Goal: Register for event/course

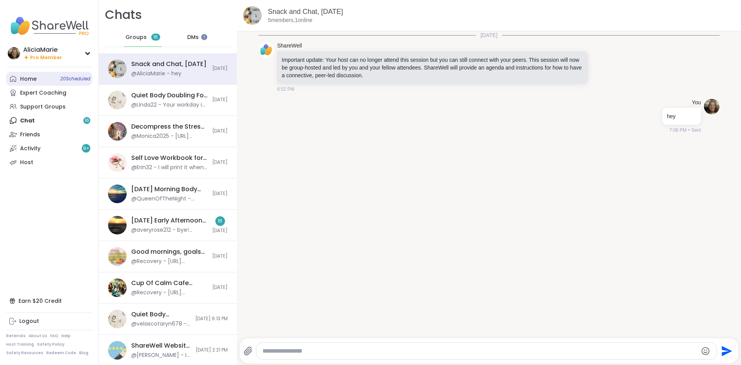
click at [54, 78] on link "Home 20 Scheduled" at bounding box center [49, 79] width 86 height 14
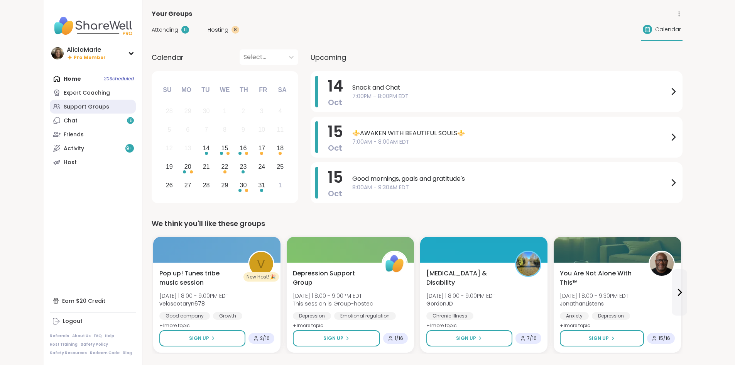
click at [58, 112] on link "Support Groups" at bounding box center [93, 107] width 86 height 14
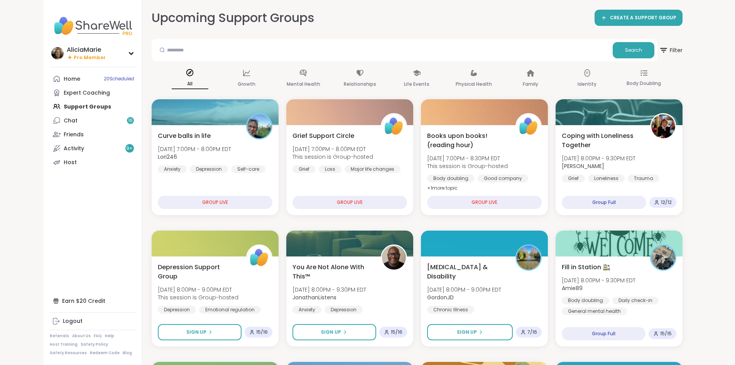
drag, startPoint x: 734, startPoint y: 66, endPoint x: 737, endPoint y: 84, distance: 18.0
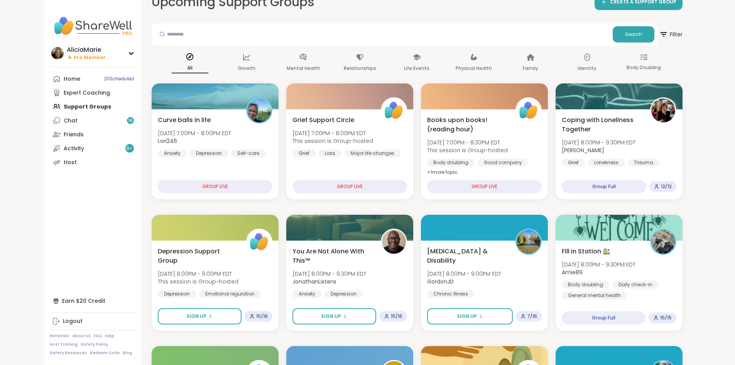
scroll to position [21, 0]
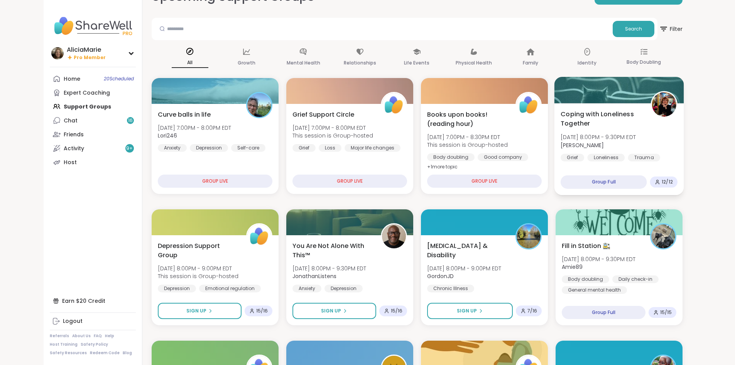
click at [637, 99] on div at bounding box center [619, 90] width 130 height 26
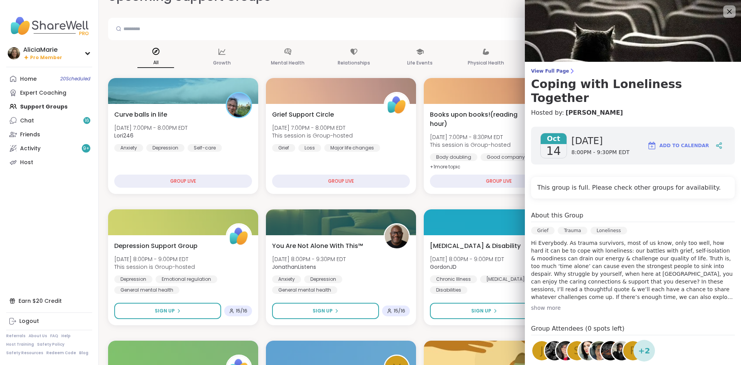
click at [543, 67] on div "View Full Page Coping with Loneliness Together Hosted by: Judy Oct 14 Tuesday 8…" at bounding box center [633, 235] width 216 height 471
click at [547, 70] on span "View Full Page" at bounding box center [633, 71] width 204 height 6
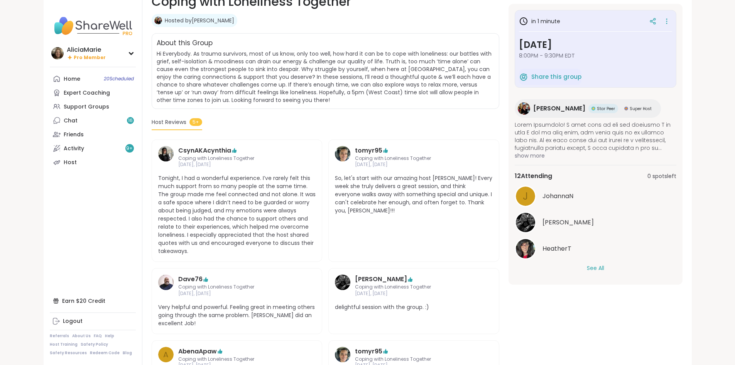
scroll to position [147, 0]
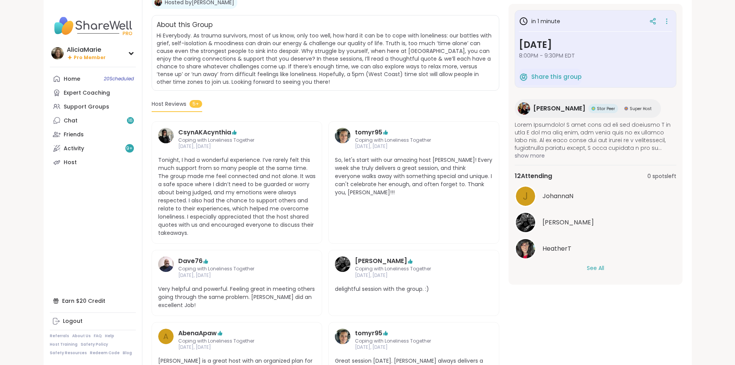
click at [631, 272] on div "12 Attending 0 spots left J JohannaN Alan_N HeatherT See All" at bounding box center [596, 221] width 162 height 113
click at [604, 268] on button "See All" at bounding box center [595, 268] width 17 height 8
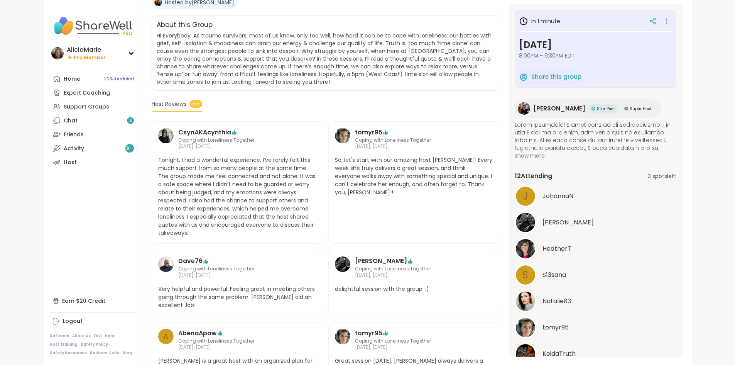
drag, startPoint x: 717, startPoint y: 179, endPoint x: 717, endPoint y: 185, distance: 6.2
click at [682, 185] on div "in 1 minute Tuesday, Oct 14 8:00PM - 9:30PM EDT Share this group Judy Star Peer…" at bounding box center [595, 180] width 174 height 353
drag, startPoint x: 717, startPoint y: 185, endPoint x: 716, endPoint y: 213, distance: 28.2
click at [682, 213] on div "in 1 minute Tuesday, Oct 14 8:00PM - 9:30PM EDT Share this group Judy Star Peer…" at bounding box center [595, 180] width 174 height 353
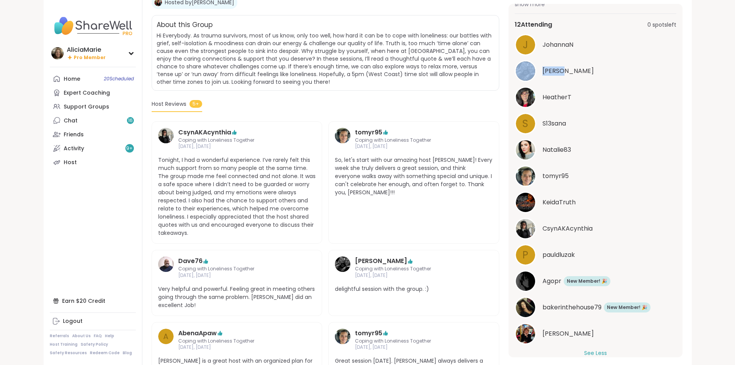
scroll to position [164, 0]
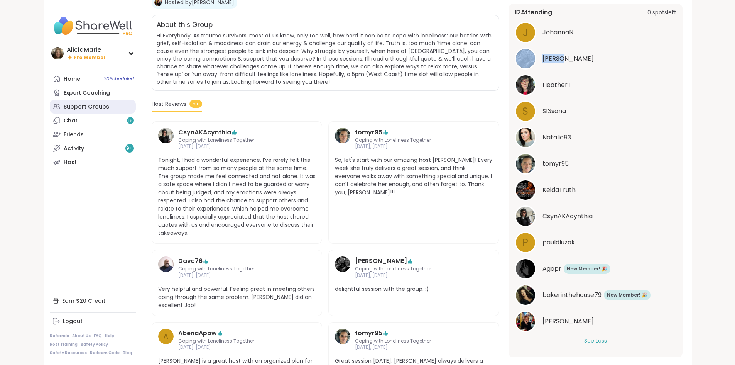
click at [57, 102] on link "Support Groups" at bounding box center [93, 107] width 86 height 14
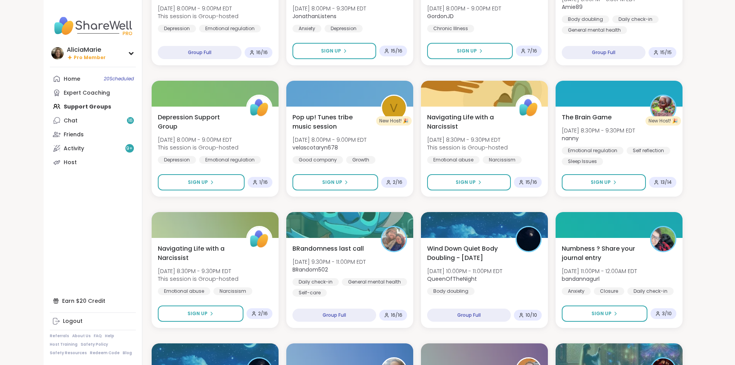
scroll to position [287, 0]
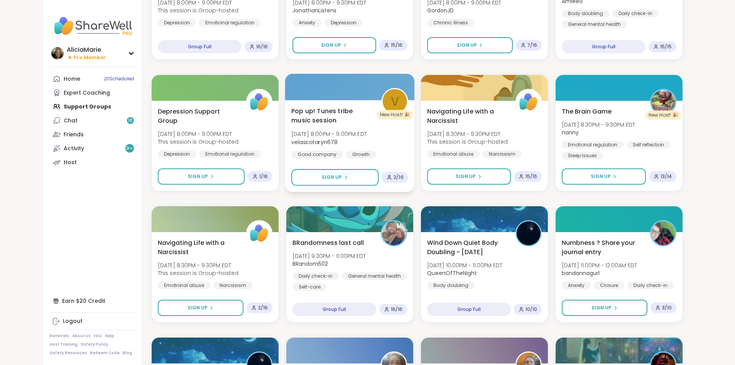
click at [348, 121] on span "Pop up! Tunes tribe music session" at bounding box center [331, 115] width 81 height 19
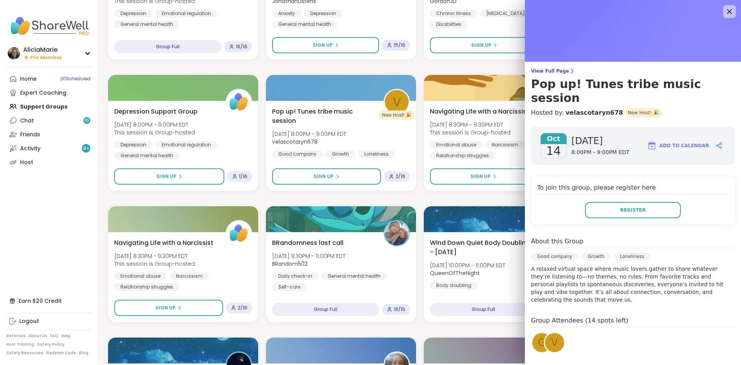
click at [727, 10] on icon at bounding box center [729, 11] width 5 height 5
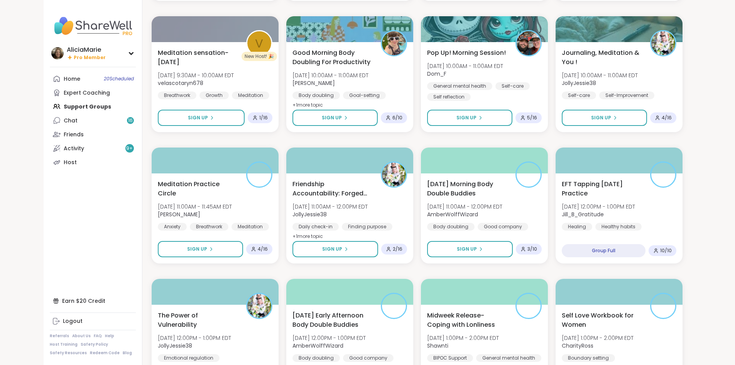
scroll to position [874, 0]
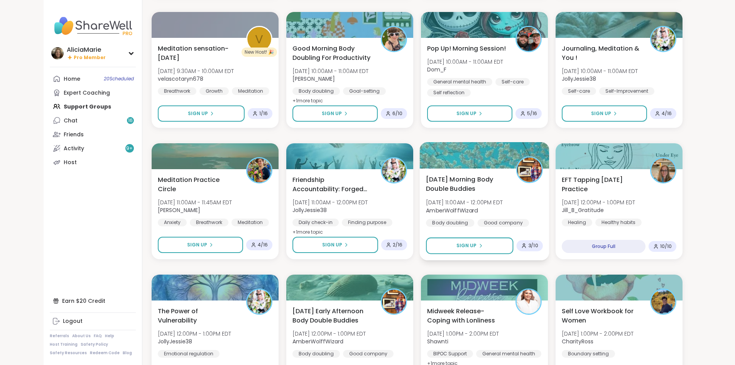
click at [500, 236] on div "Wednesday Morning Body Double Buddies Wed, Oct 15 | 11:00AM - 12:00PM EDT Amber…" at bounding box center [484, 214] width 130 height 92
click at [500, 242] on button "Sign Up" at bounding box center [469, 245] width 87 height 17
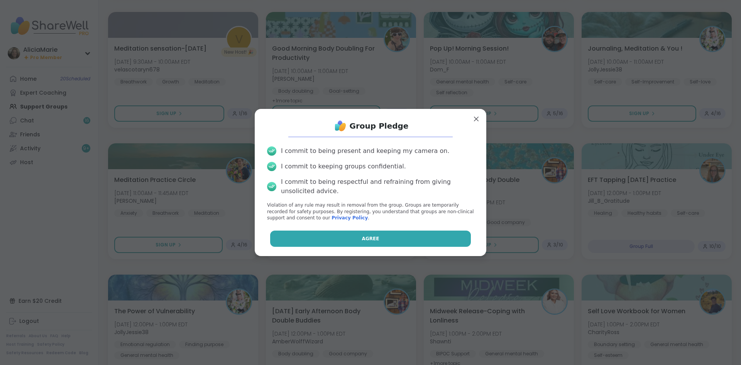
click at [407, 233] on button "Agree" at bounding box center [370, 238] width 201 height 16
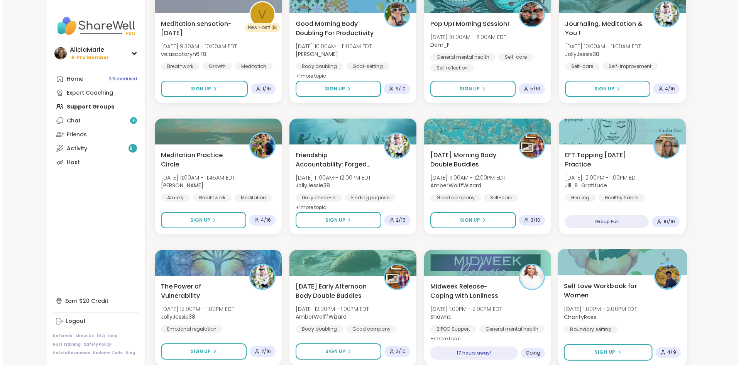
scroll to position [931, 0]
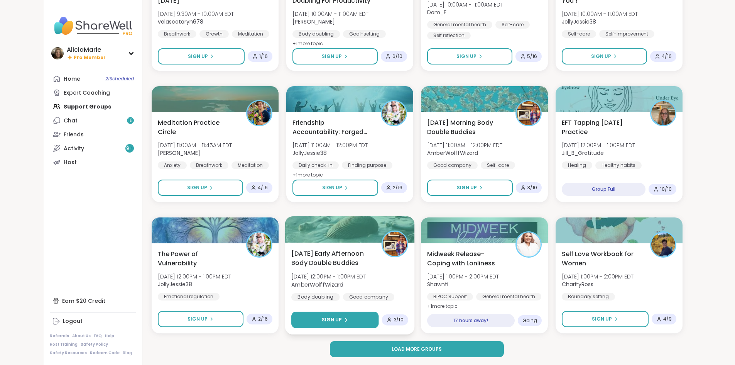
click at [345, 315] on button "Sign Up" at bounding box center [334, 319] width 87 height 17
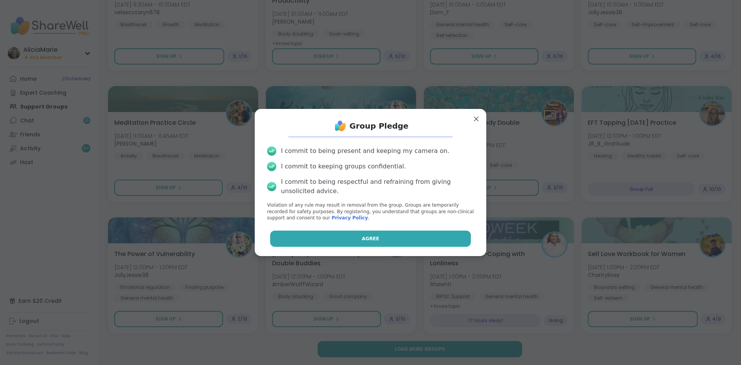
click at [419, 238] on button "Agree" at bounding box center [370, 238] width 201 height 16
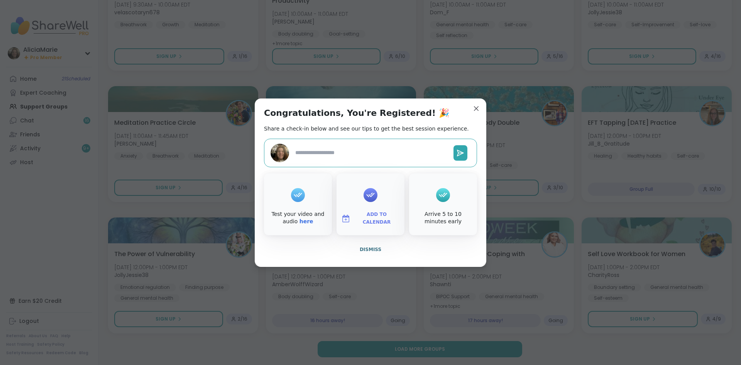
type textarea "*"
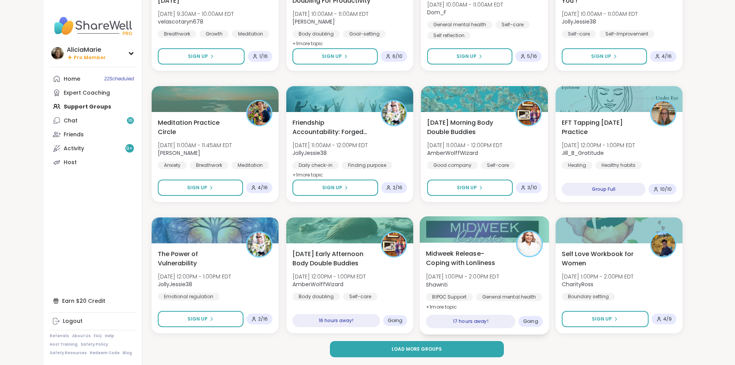
click at [485, 267] on span "Midweek Release-Coping with Lonliness" at bounding box center [466, 257] width 81 height 19
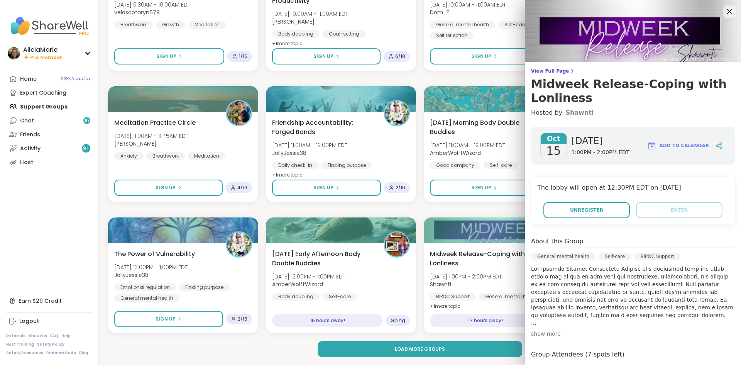
click at [569, 115] on link "Shawnti" at bounding box center [579, 112] width 28 height 9
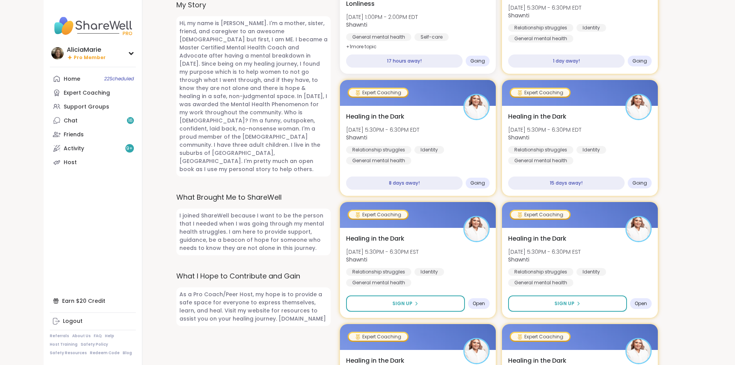
scroll to position [457, 0]
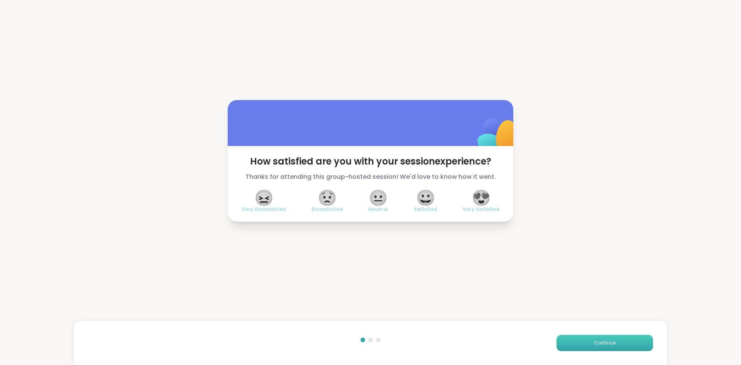
click at [600, 342] on span "Continue" at bounding box center [605, 342] width 22 height 7
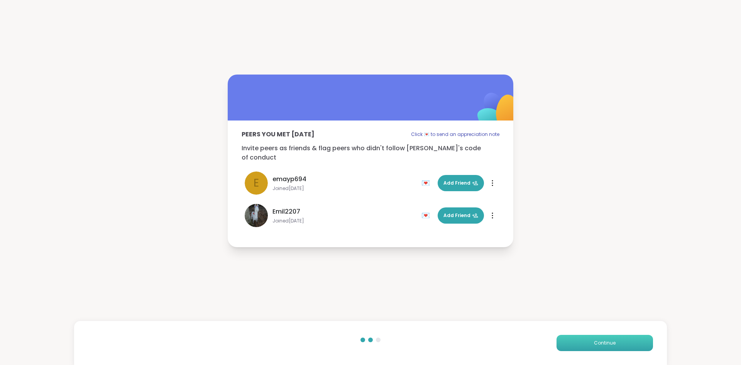
click at [600, 342] on span "Continue" at bounding box center [605, 342] width 22 height 7
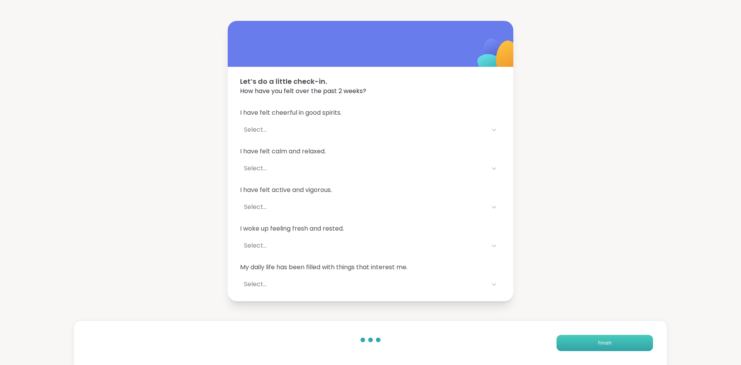
click at [622, 346] on button "Finish" at bounding box center [604, 342] width 96 height 16
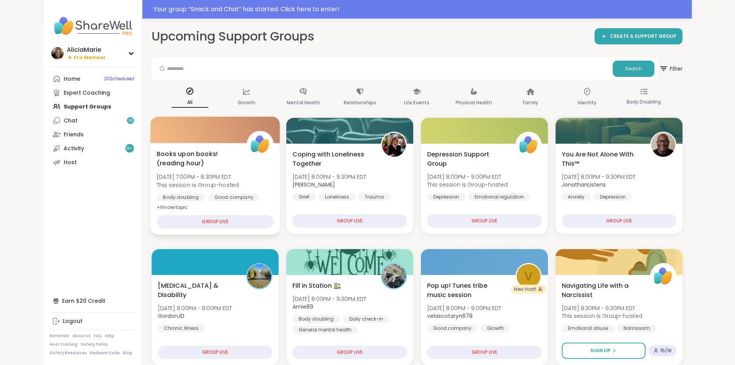
click at [166, 146] on div "Books upon books!(reading hour) Tue, Oct 14 | 7:00PM - 8:30PM EDT This session …" at bounding box center [215, 189] width 130 height 92
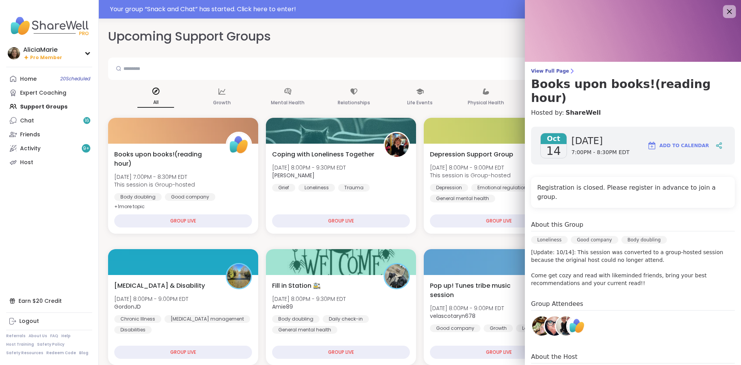
click at [724, 12] on icon at bounding box center [729, 12] width 10 height 10
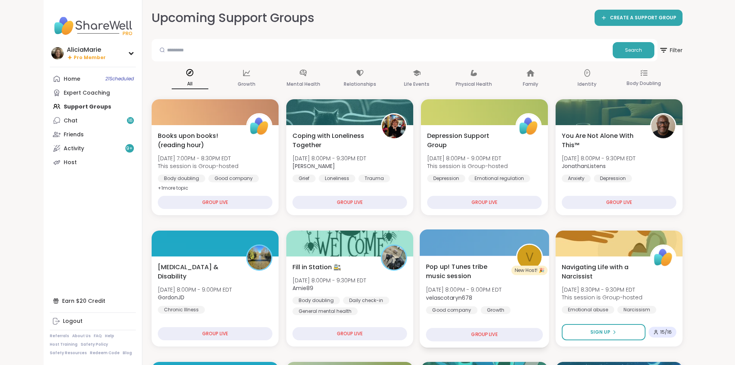
click at [454, 275] on span "Pop up! Tunes tribe music session" at bounding box center [466, 271] width 81 height 19
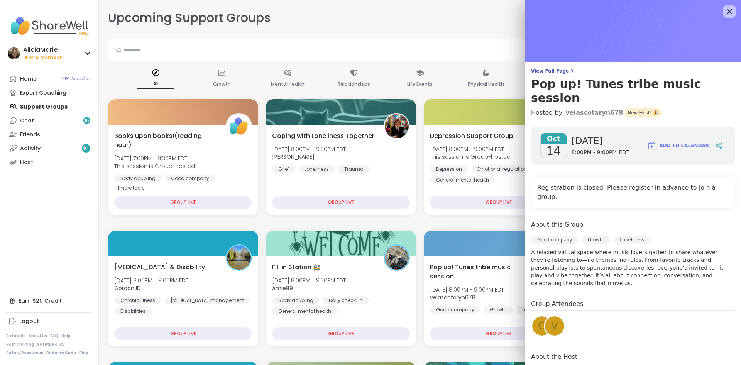
click at [570, 108] on link "velascotaryn678" at bounding box center [593, 112] width 57 height 9
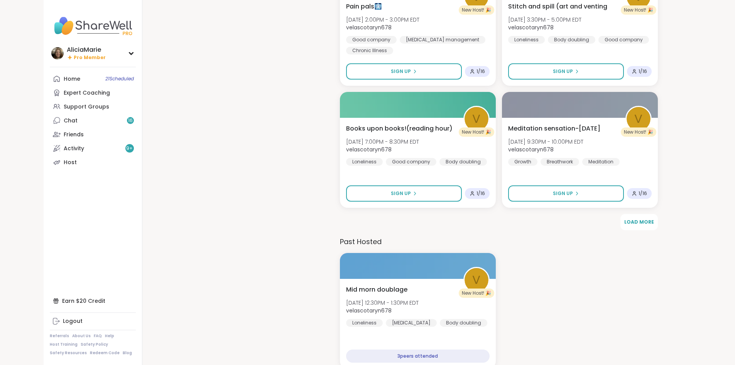
scroll to position [766, 0]
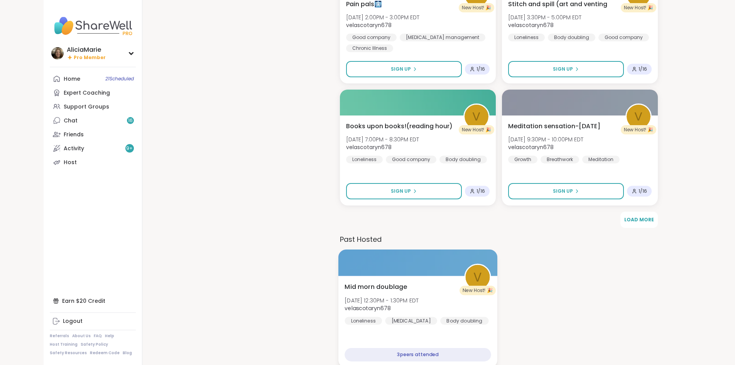
click at [420, 305] on div "Mid morn doublage Mon, Oct 13 | 12:30PM - 1:30PM EDT velascotaryn678 Loneliness…" at bounding box center [418, 303] width 146 height 42
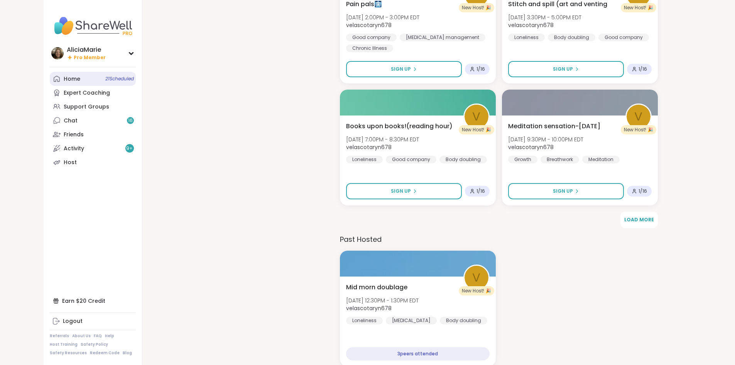
click at [50, 83] on link "Home 21 Scheduled" at bounding box center [93, 79] width 86 height 14
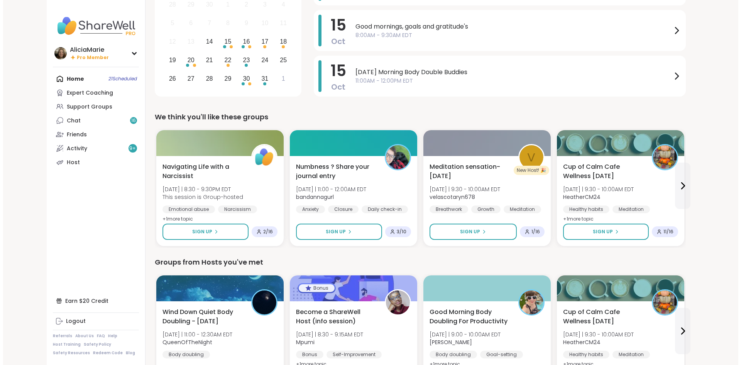
scroll to position [108, 0]
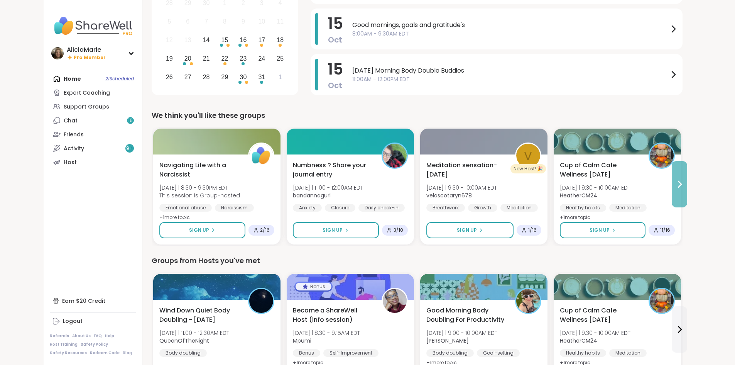
click at [687, 194] on button at bounding box center [679, 184] width 15 height 46
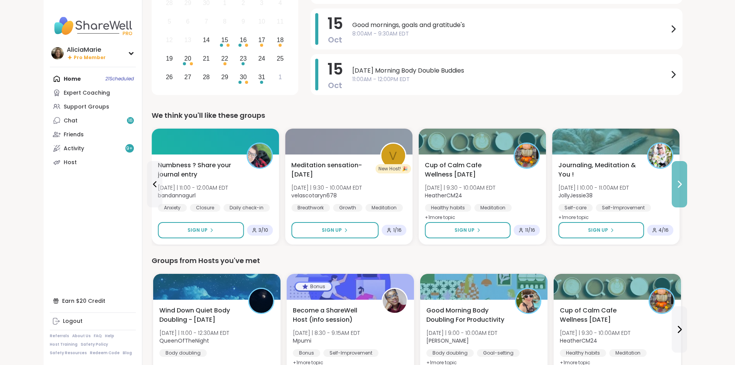
click at [687, 194] on button at bounding box center [679, 184] width 15 height 46
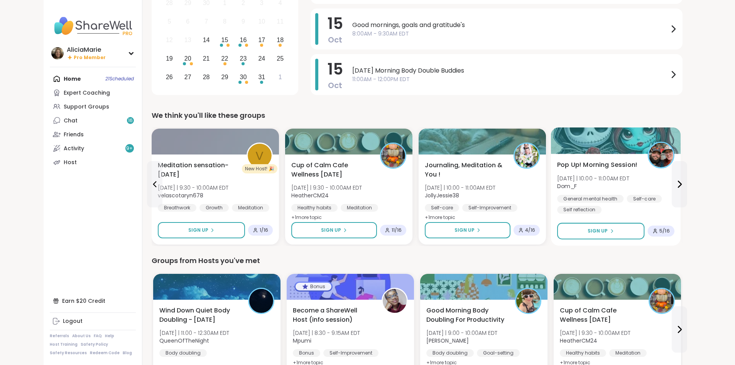
click at [570, 210] on div "General mental health Self-care Self reflection" at bounding box center [615, 203] width 117 height 19
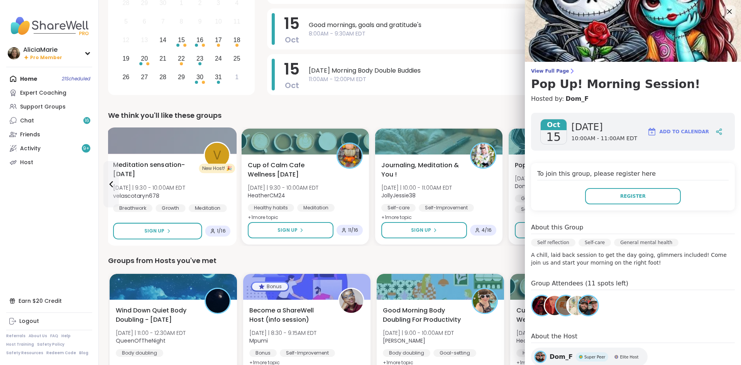
click at [224, 146] on div "v" at bounding box center [217, 155] width 24 height 24
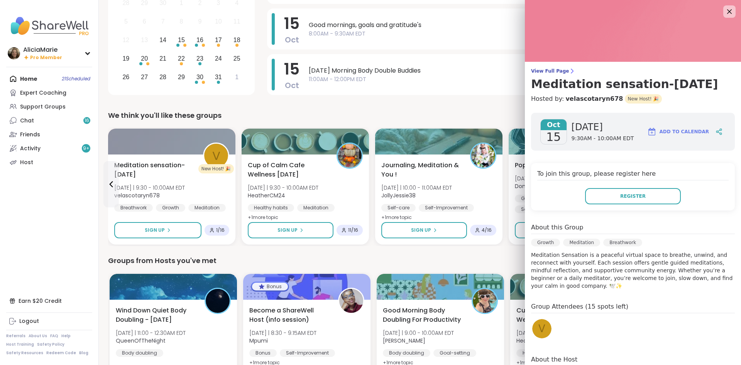
click at [536, 319] on div "v" at bounding box center [541, 328] width 19 height 19
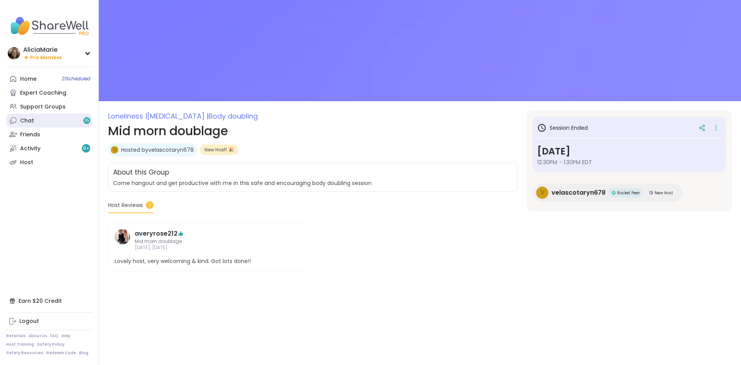
click at [63, 125] on link "Chat 16" at bounding box center [49, 120] width 86 height 14
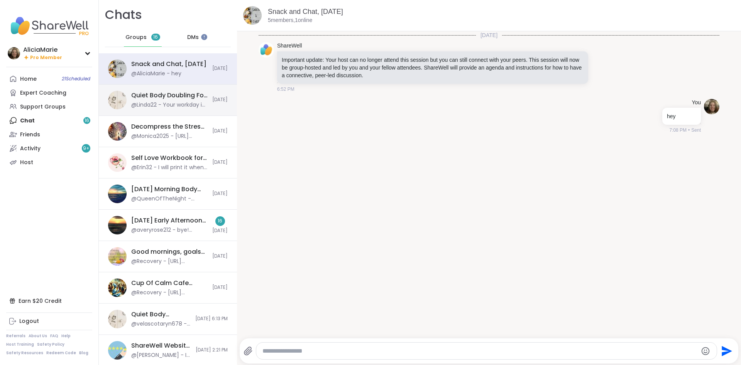
click at [178, 110] on div "Quiet Body Doubling For Productivity - Tuesday, Oct 14 @Linda22 - Your workday …" at bounding box center [168, 99] width 138 height 31
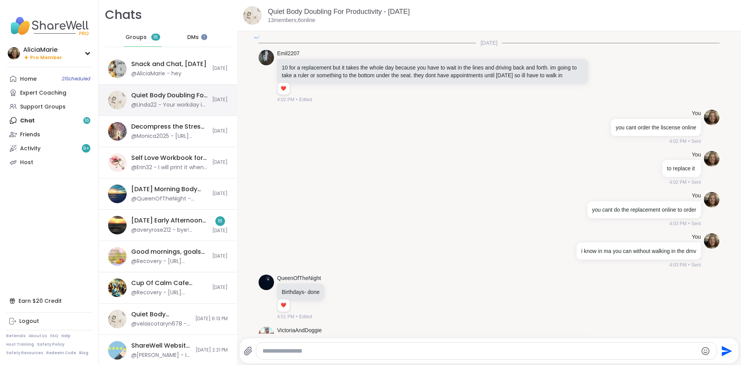
scroll to position [3068, 0]
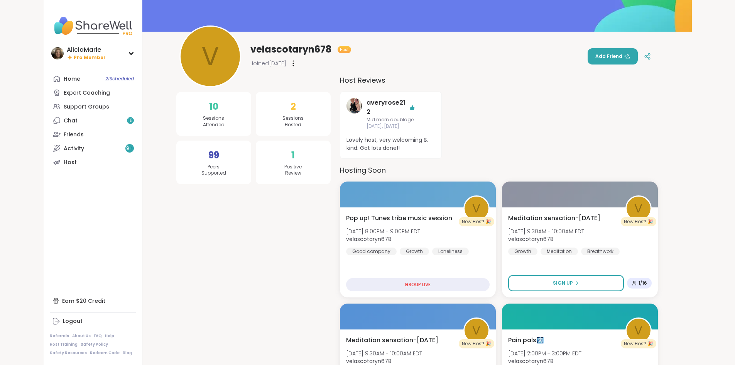
scroll to position [63, 0]
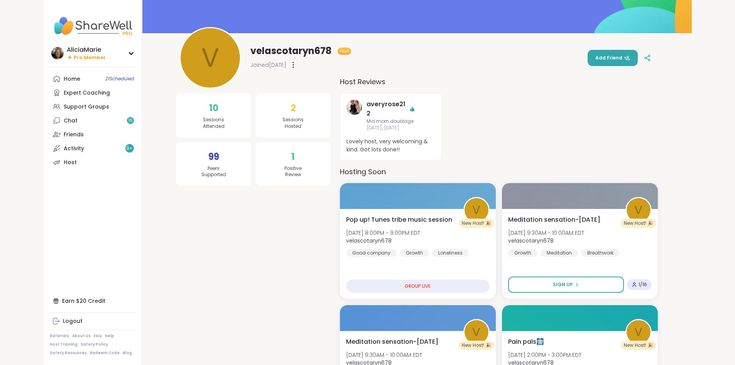
click at [220, 111] on div "10 Sessions Attended" at bounding box center [213, 115] width 75 height 44
drag, startPoint x: 211, startPoint y: 128, endPoint x: 211, endPoint y: 113, distance: 15.1
click at [211, 113] on div "10 Sessions Attended" at bounding box center [213, 115] width 75 height 44
click at [211, 113] on span "10" at bounding box center [213, 108] width 9 height 14
drag, startPoint x: 206, startPoint y: 109, endPoint x: 243, endPoint y: 139, distance: 47.2
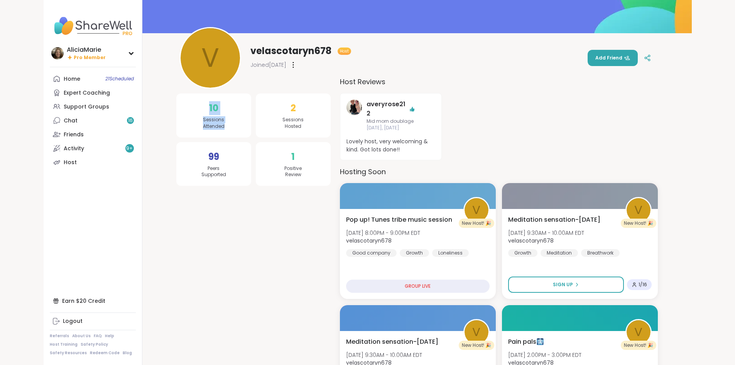
click at [243, 139] on div "10 Sessions Attended 99 Peers Supported" at bounding box center [213, 139] width 75 height 92
click at [240, 135] on div "10 Sessions Attended" at bounding box center [213, 115] width 75 height 44
drag, startPoint x: 205, startPoint y: 106, endPoint x: 184, endPoint y: 89, distance: 27.2
click at [50, 73] on link "Home 21 Scheduled" at bounding box center [93, 79] width 86 height 14
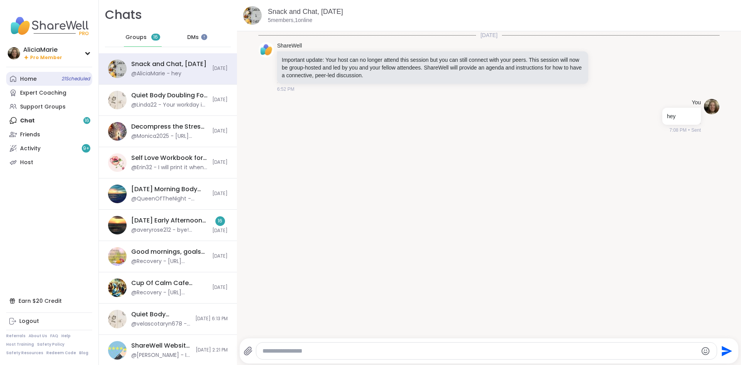
click at [59, 78] on link "Home 21 Scheduled" at bounding box center [49, 79] width 86 height 14
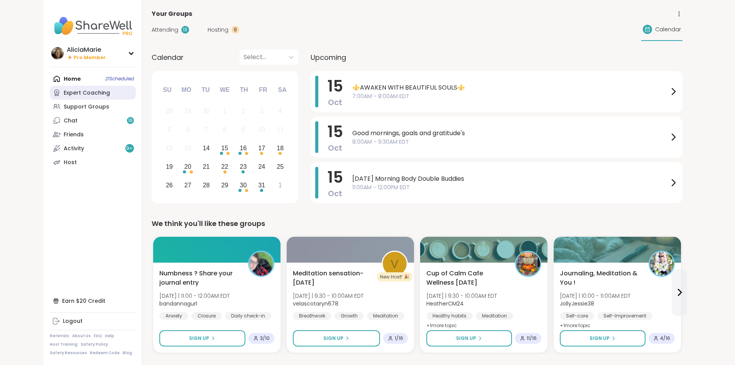
click at [64, 95] on div "Expert Coaching" at bounding box center [87, 93] width 46 height 8
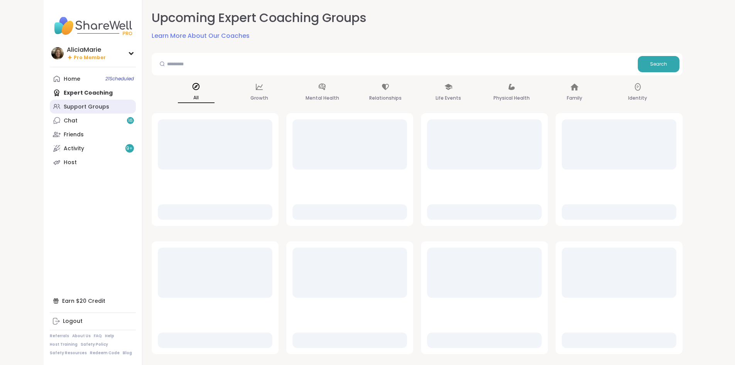
click at [64, 105] on div "Support Groups" at bounding box center [87, 107] width 46 height 8
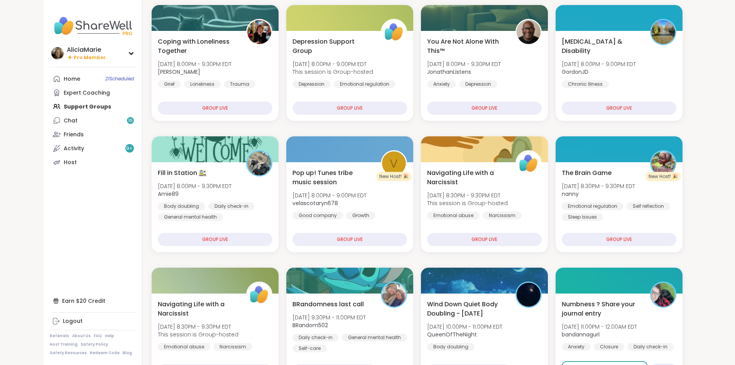
scroll to position [130, 0]
